Goal: Transaction & Acquisition: Purchase product/service

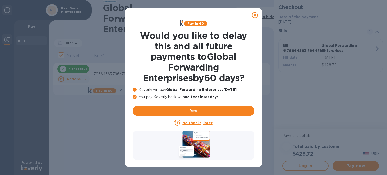
click at [256, 16] on icon at bounding box center [255, 15] width 6 height 6
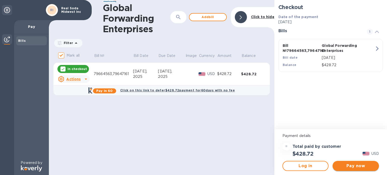
click at [344, 167] on span "Pay now" at bounding box center [355, 166] width 38 height 6
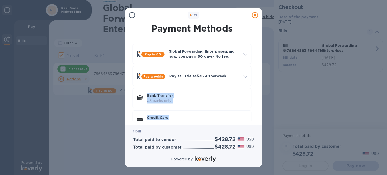
drag, startPoint x: 256, startPoint y: 77, endPoint x: 257, endPoint y: 113, distance: 35.5
click at [257, 113] on div "Payment Methods Pay in 60 Global Forwarding Enterprises paid now, you pay [DATE…" at bounding box center [193, 71] width 129 height 98
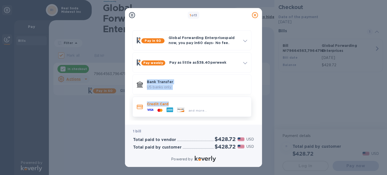
click at [164, 104] on p "Credit Card" at bounding box center [197, 103] width 100 height 5
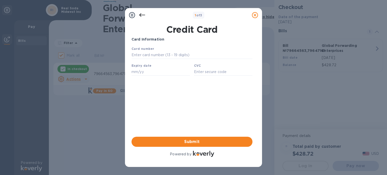
scroll to position [0, 0]
click at [148, 85] on div "Card Information Your browser does not support iframes Submit Powered by" at bounding box center [191, 97] width 121 height 121
click at [150, 55] on input "text" at bounding box center [191, 55] width 121 height 8
paste input "[CREDIT_CARD_NUMBER]"
type input "[CREDIT_CARD_NUMBER]"
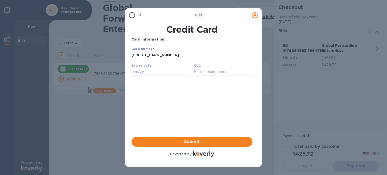
click at [153, 67] on div "Expiry date" at bounding box center [160, 69] width 62 height 17
click at [140, 73] on input "text" at bounding box center [160, 72] width 58 height 8
paste input "07/26"
type input "07/26"
click at [152, 95] on div "Card Information Your browser does not support iframes Submit Powered by" at bounding box center [191, 97] width 121 height 121
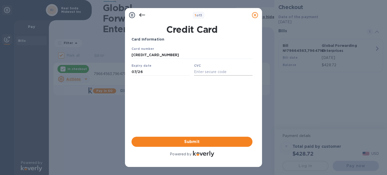
click at [199, 75] on input "text" at bounding box center [223, 72] width 58 height 8
type input "320"
click at [199, 144] on span "Submit" at bounding box center [191, 142] width 113 height 6
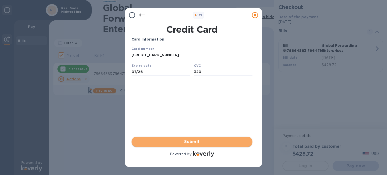
click at [199, 144] on span "Submit" at bounding box center [191, 142] width 113 height 6
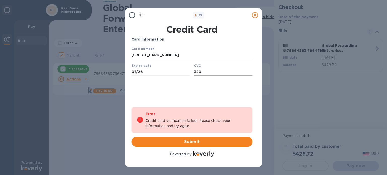
click at [205, 74] on input "320" at bounding box center [223, 72] width 58 height 8
